Goal: Task Accomplishment & Management: Manage account settings

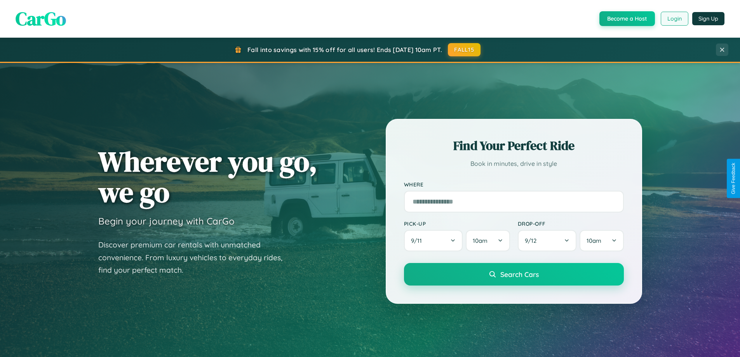
click at [674, 19] on button "Login" at bounding box center [674, 19] width 28 height 14
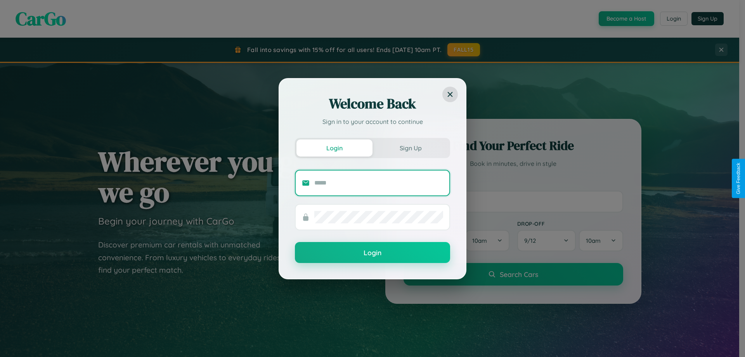
click at [379, 182] on input "text" at bounding box center [378, 183] width 129 height 12
type input "**********"
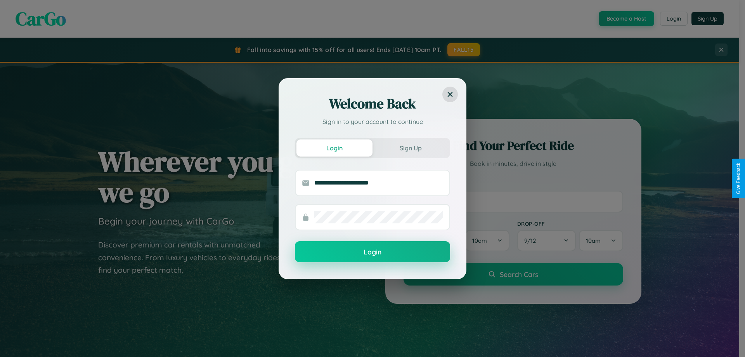
click at [373, 252] on button "Login" at bounding box center [372, 251] width 155 height 21
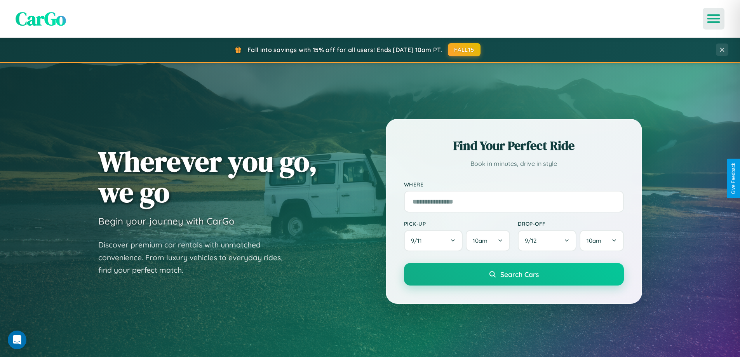
click at [713, 19] on icon "Open menu" at bounding box center [713, 18] width 11 height 7
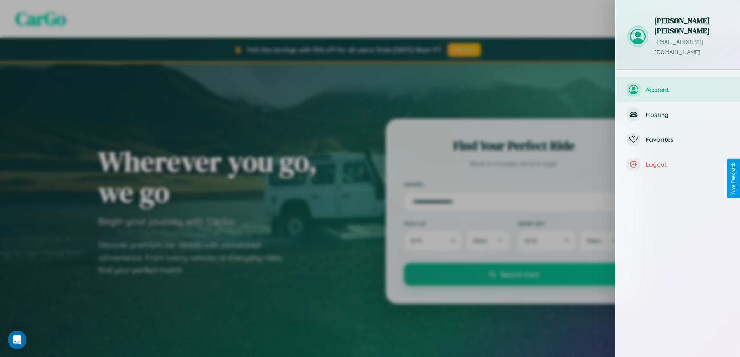
click at [677, 86] on span "Account" at bounding box center [686, 90] width 83 height 8
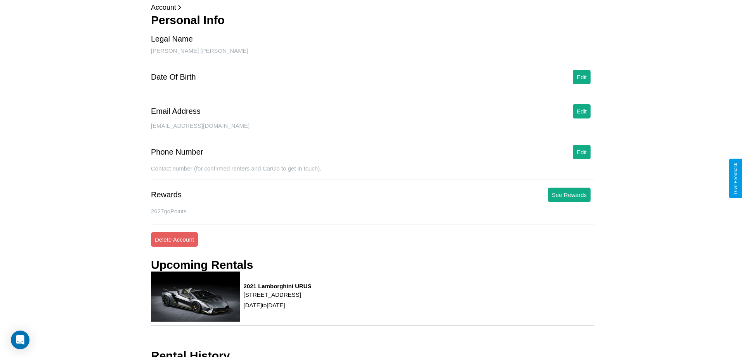
scroll to position [73, 0]
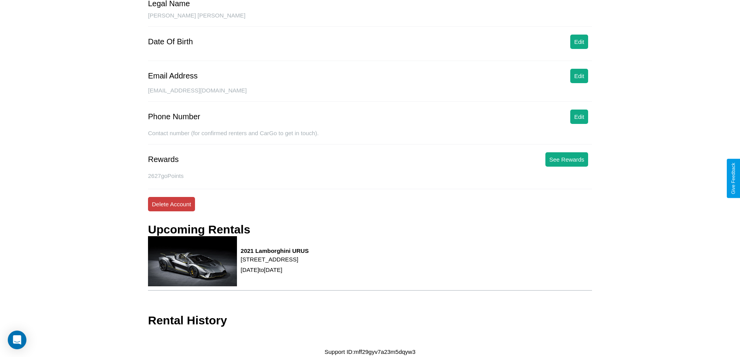
click at [171, 204] on button "Delete Account" at bounding box center [171, 204] width 47 height 14
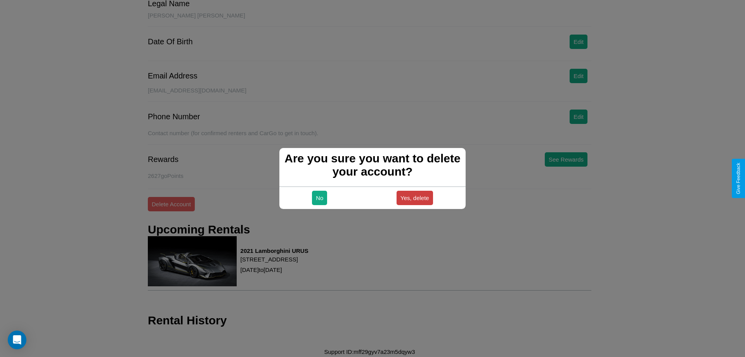
click at [415, 198] on button "Yes, delete" at bounding box center [415, 198] width 36 height 14
